Goal: Browse casually

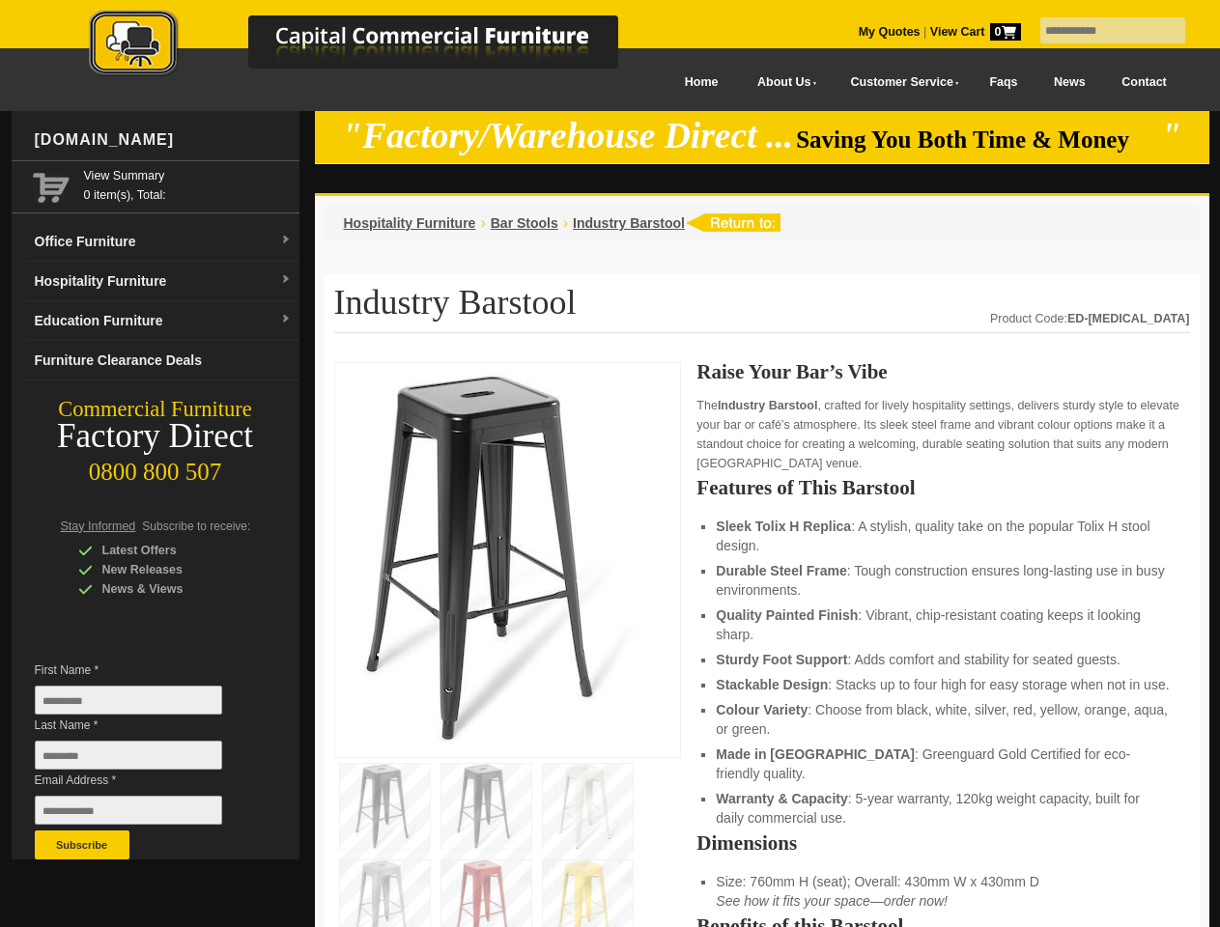
click at [1100, 31] on input "text" at bounding box center [1112, 30] width 145 height 26
click at [143, 760] on input "Last Name *" at bounding box center [128, 755] width 187 height 29
click at [82, 845] on button "Subscribe" at bounding box center [82, 845] width 95 height 29
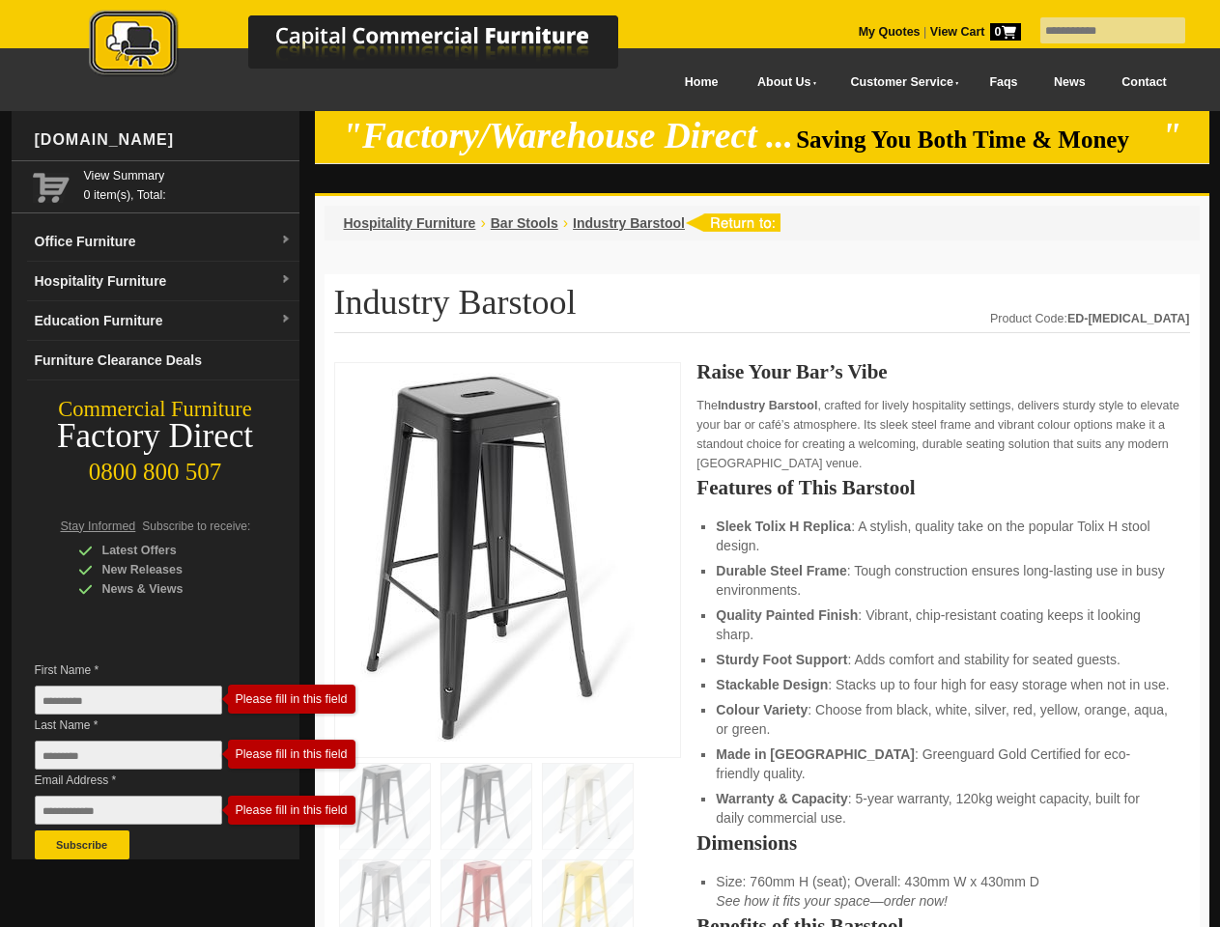
click at [762, 645] on ul "Sleek Tolix H Replica : A stylish, quality take on the popular Tolix H stool de…" at bounding box center [943, 672] width 454 height 311
